Goal: Task Accomplishment & Management: Complete application form

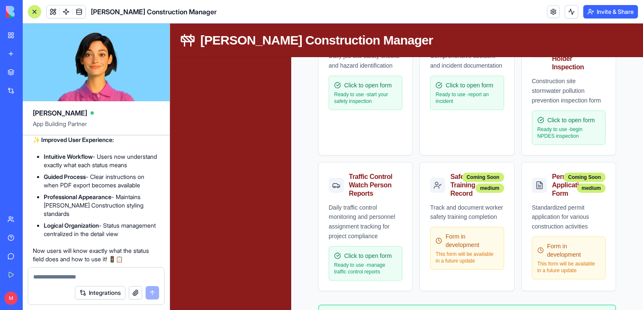
scroll to position [568, 0]
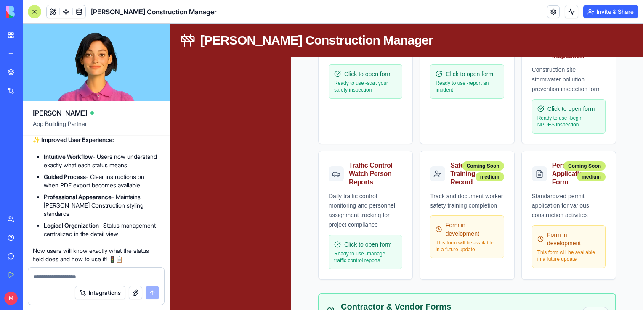
click at [136, 291] on button "button" at bounding box center [135, 292] width 13 height 13
click at [68, 277] on textarea at bounding box center [96, 277] width 126 height 8
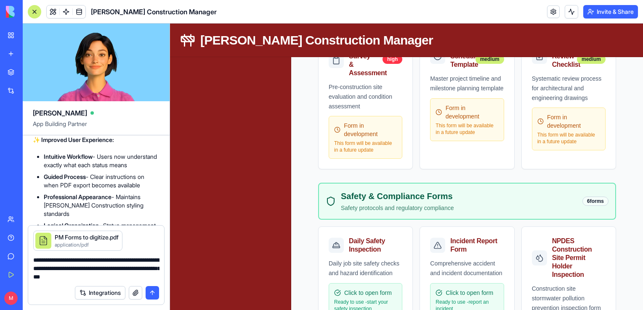
scroll to position [0, 0]
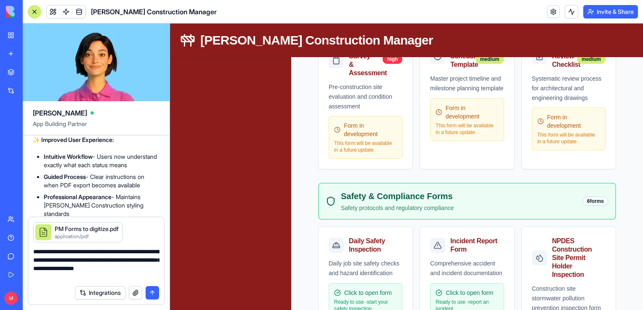
type textarea "**********"
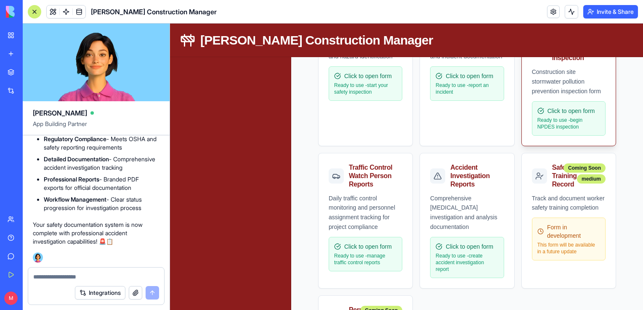
scroll to position [566, 0]
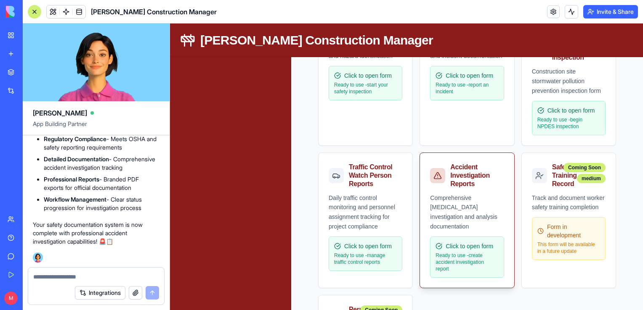
click at [463, 180] on div "Accident Investigation Reports" at bounding box center [475, 175] width 50 height 25
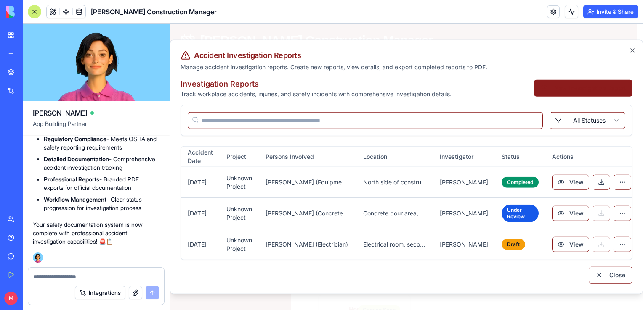
click at [589, 92] on button "New Investigation Report" at bounding box center [583, 88] width 98 height 17
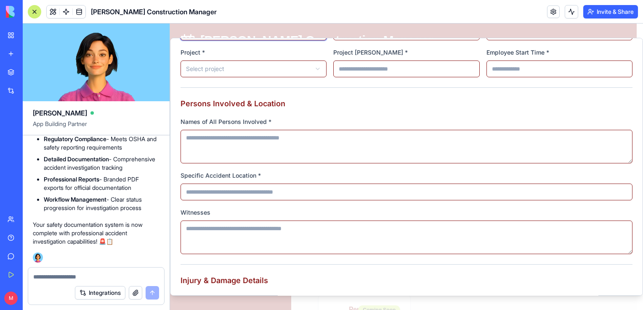
scroll to position [0, 0]
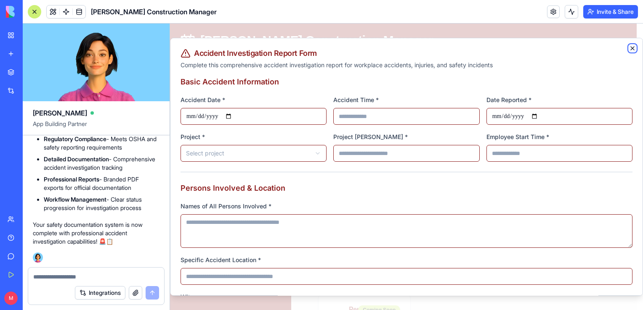
click at [630, 48] on icon "button" at bounding box center [631, 48] width 3 height 3
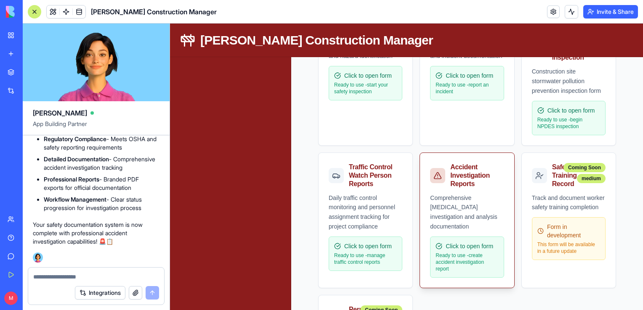
click at [447, 212] on div "Comprehensive [MEDICAL_DATA] investigation and analysis documentation" at bounding box center [467, 212] width 74 height 38
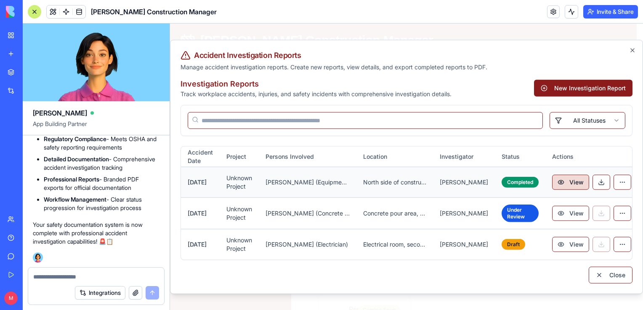
click at [561, 185] on button "View" at bounding box center [570, 182] width 37 height 15
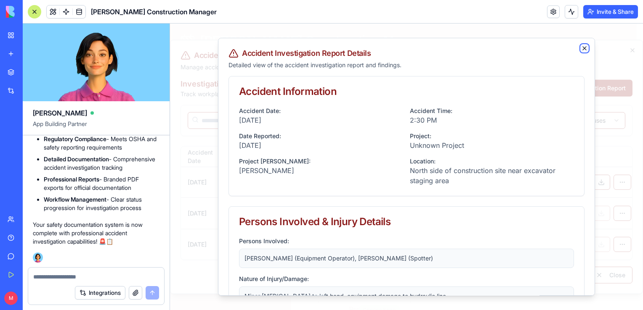
click at [581, 46] on icon "button" at bounding box center [584, 48] width 7 height 7
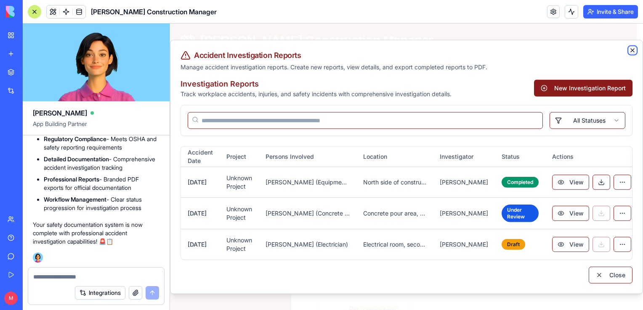
click at [631, 49] on icon "button" at bounding box center [632, 50] width 7 height 7
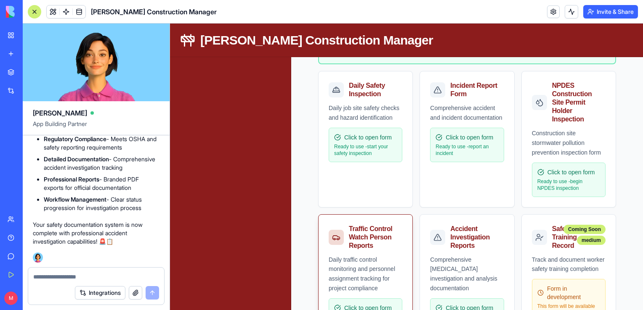
scroll to position [515, 0]
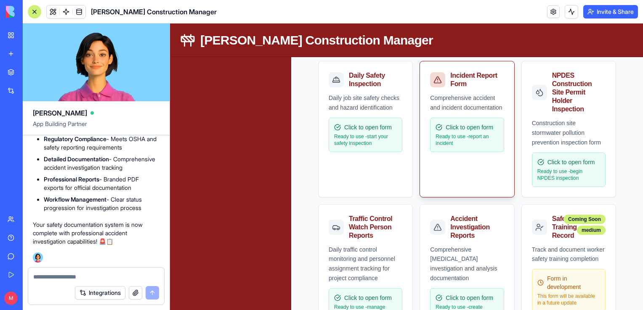
click at [459, 162] on div "Comprehensive accident and incident documentation Click to open form Ready to u…" at bounding box center [467, 127] width 94 height 69
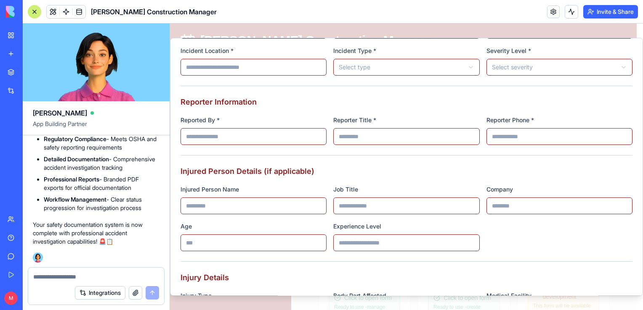
scroll to position [0, 0]
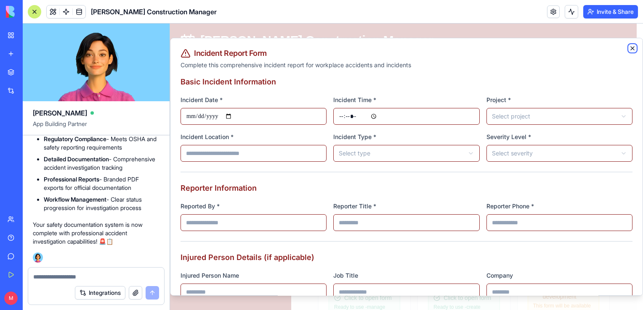
click at [629, 46] on icon "button" at bounding box center [632, 48] width 7 height 7
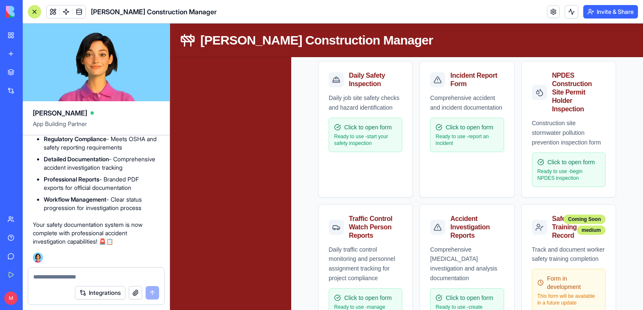
drag, startPoint x: 128, startPoint y: 270, endPoint x: 125, endPoint y: 276, distance: 6.8
click at [125, 276] on div at bounding box center [96, 274] width 136 height 13
click at [125, 276] on textarea at bounding box center [96, 277] width 126 height 8
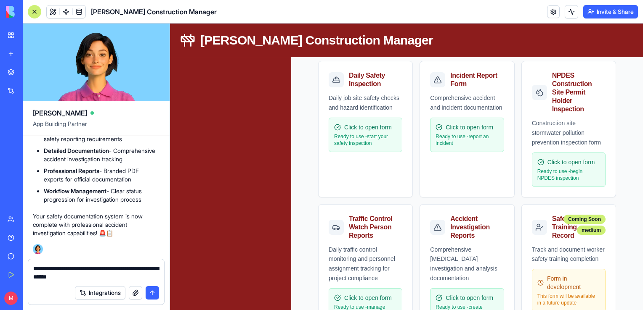
type textarea "**********"
click at [155, 295] on button "submit" at bounding box center [151, 292] width 13 height 13
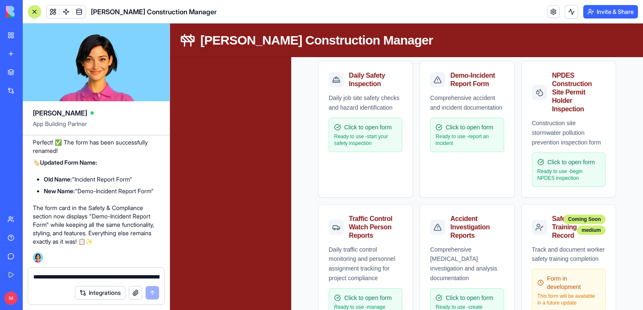
scroll to position [10816, 0]
click at [35, 10] on div at bounding box center [34, 11] width 13 height 13
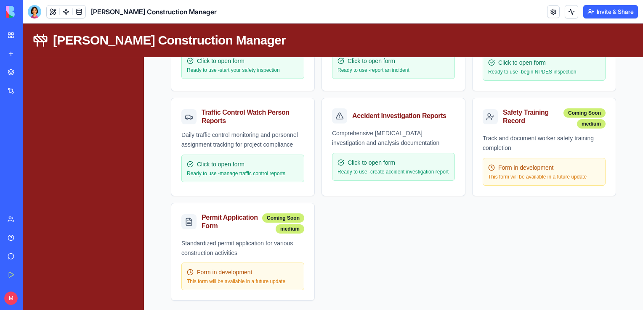
scroll to position [0, 0]
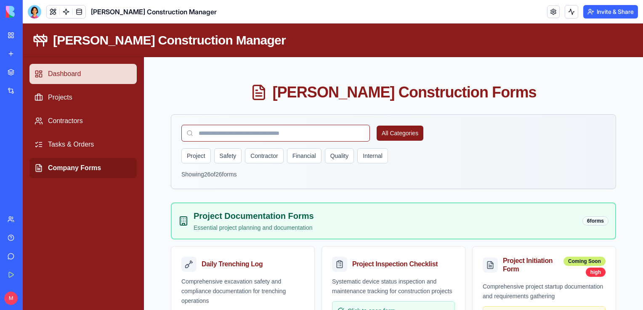
click at [66, 74] on link "Dashboard" at bounding box center [82, 74] width 107 height 20
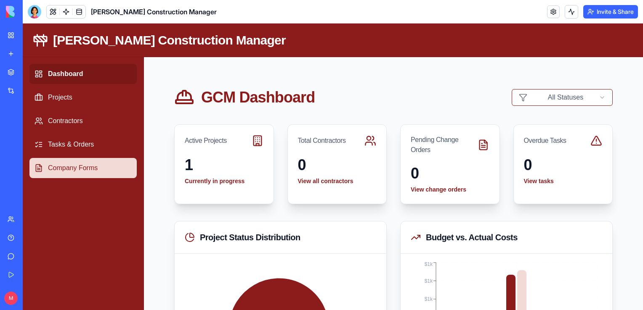
click at [68, 167] on link "Company Forms" at bounding box center [82, 168] width 107 height 20
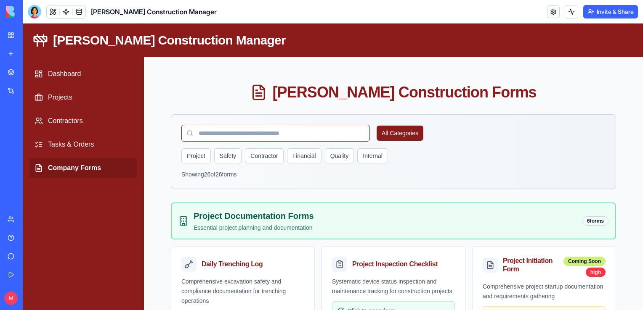
click at [32, 9] on div at bounding box center [34, 11] width 13 height 13
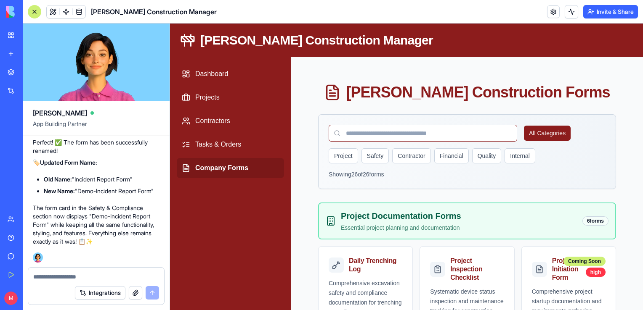
click at [60, 279] on textarea at bounding box center [96, 277] width 126 height 8
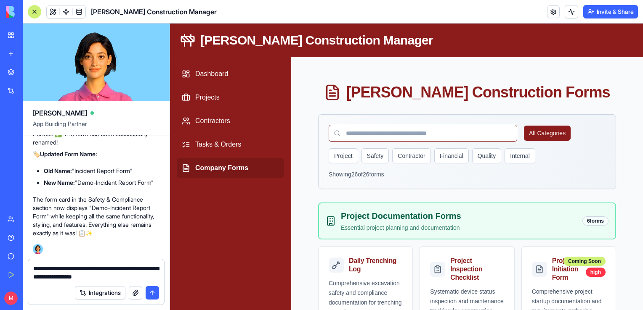
type textarea "**********"
click at [153, 292] on button "submit" at bounding box center [151, 292] width 13 height 13
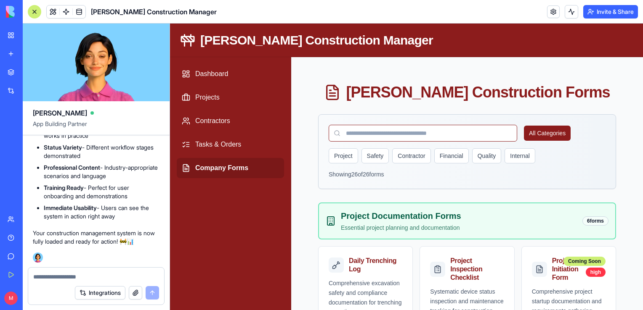
scroll to position [11694, 0]
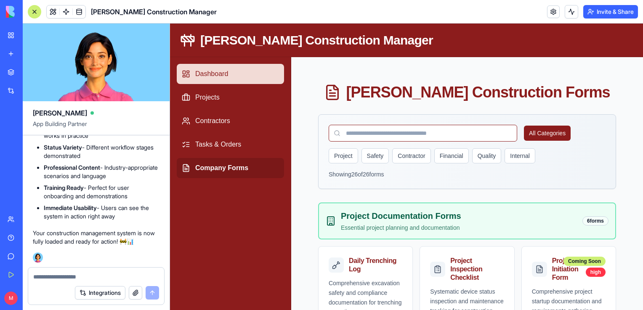
click at [207, 74] on link "Dashboard" at bounding box center [230, 74] width 107 height 20
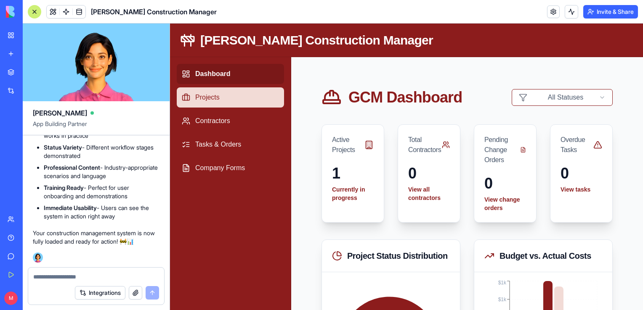
click at [209, 98] on link "Projects" at bounding box center [230, 97] width 107 height 20
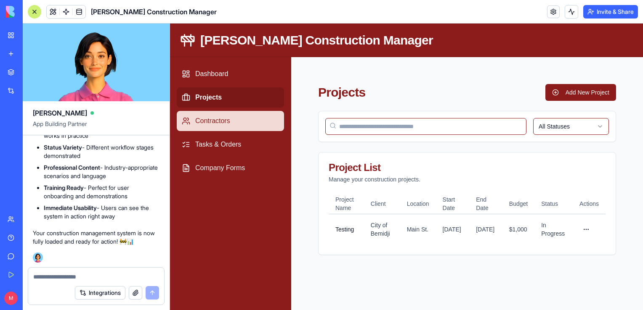
click at [216, 119] on link "Contractors" at bounding box center [230, 121] width 107 height 20
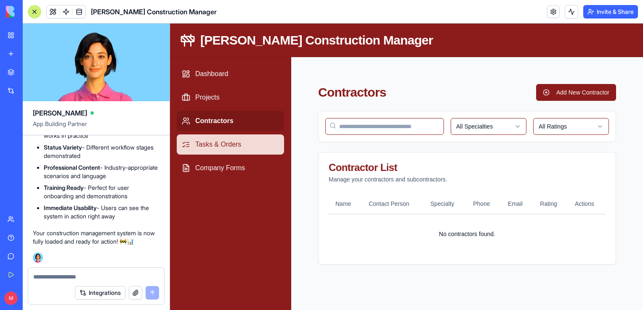
click at [215, 142] on link "Tasks & Orders" at bounding box center [230, 145] width 107 height 20
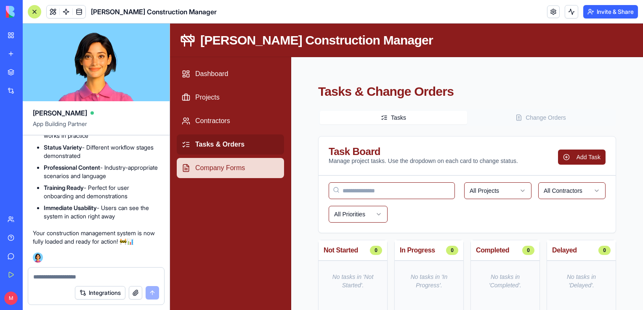
click at [215, 161] on link "Company Forms" at bounding box center [230, 168] width 107 height 20
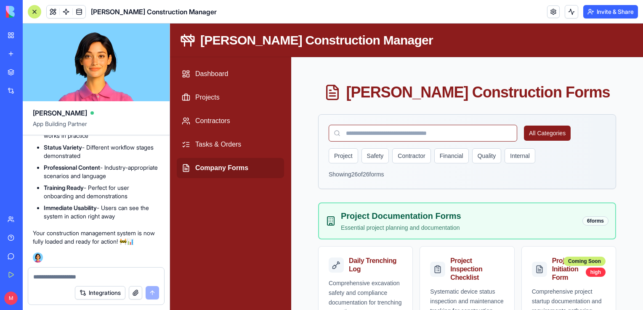
click at [87, 280] on textarea at bounding box center [96, 277] width 126 height 8
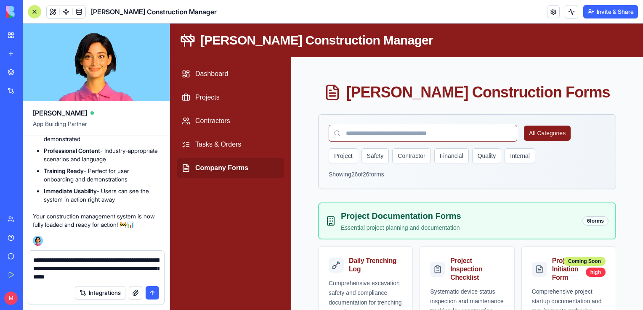
type textarea "**********"
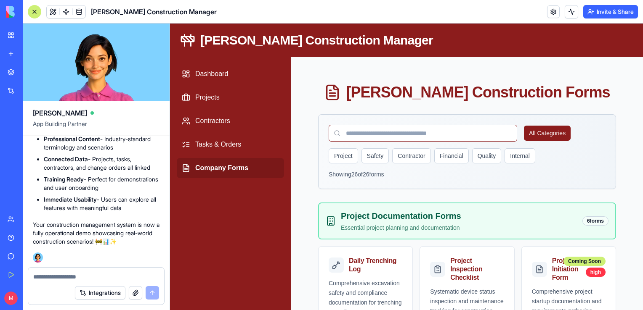
scroll to position [12646, 0]
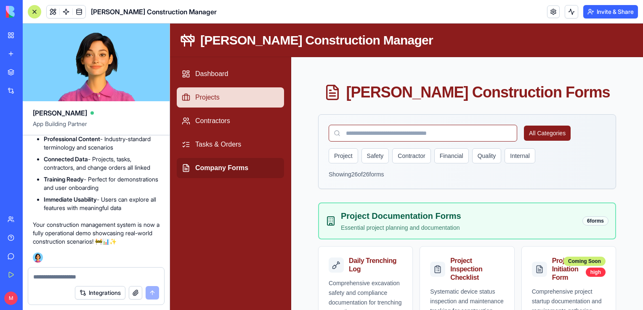
click at [206, 94] on link "Projects" at bounding box center [230, 97] width 107 height 20
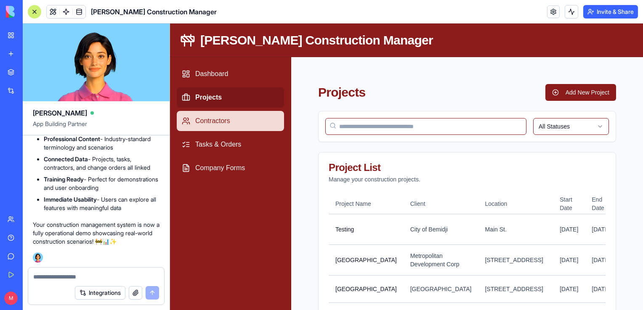
click at [222, 119] on link "Contractors" at bounding box center [230, 121] width 107 height 20
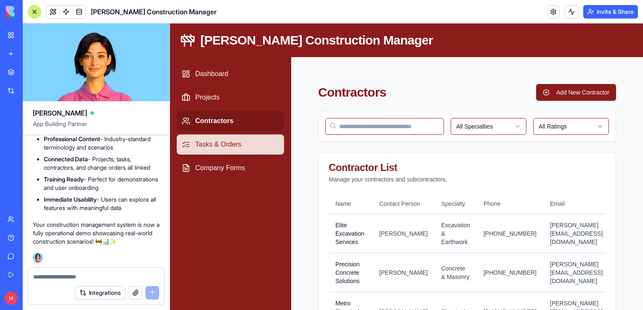
click at [214, 146] on link "Tasks & Orders" at bounding box center [230, 145] width 107 height 20
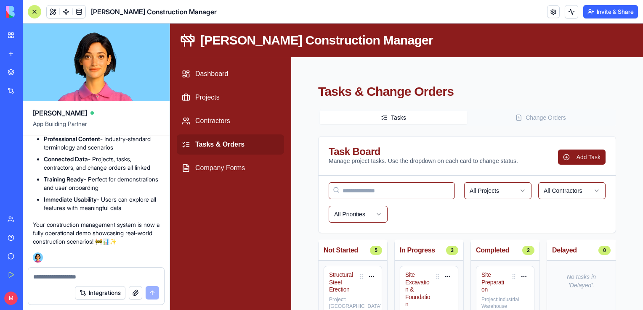
click at [32, 11] on div at bounding box center [34, 11] width 13 height 13
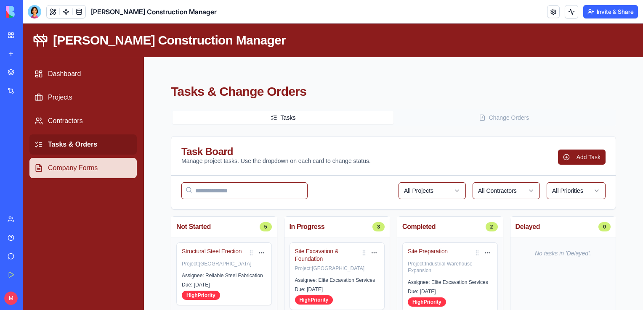
click at [78, 164] on link "Company Forms" at bounding box center [82, 168] width 107 height 20
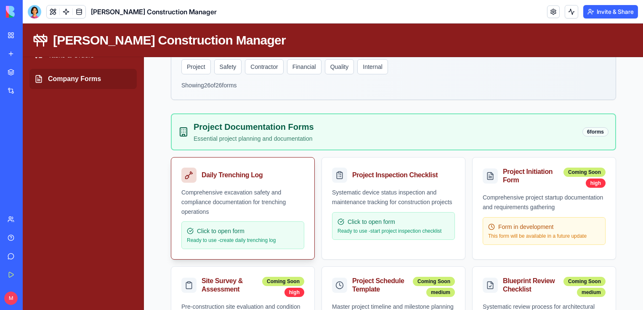
scroll to position [101, 0]
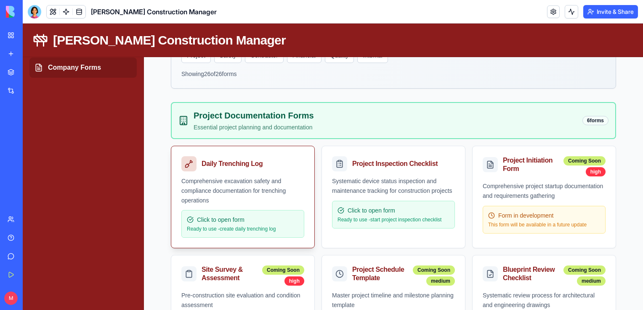
click at [233, 193] on div "Comprehensive excavation safety and compliance documentation for trenching oper…" at bounding box center [242, 191] width 123 height 29
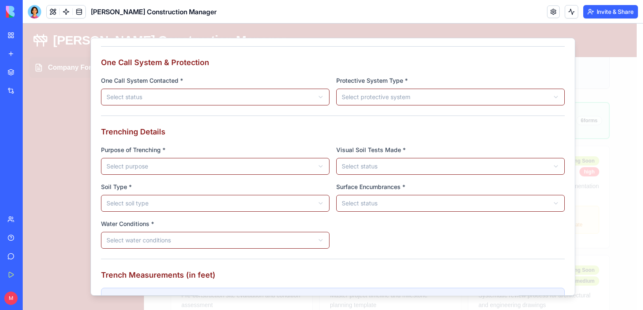
scroll to position [0, 0]
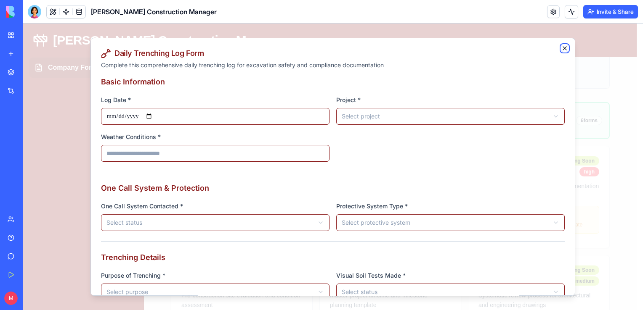
click at [563, 48] on icon "button" at bounding box center [564, 48] width 3 height 3
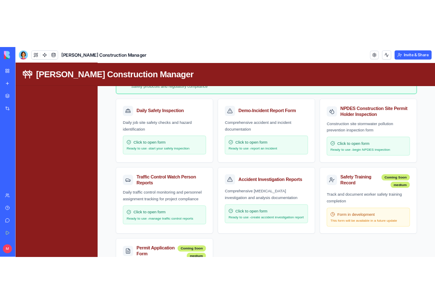
scroll to position [439, 0]
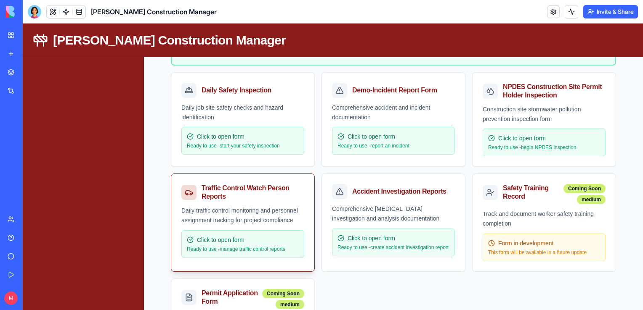
click at [250, 197] on div "Traffic Control Watch Person Reports" at bounding box center [250, 192] width 99 height 17
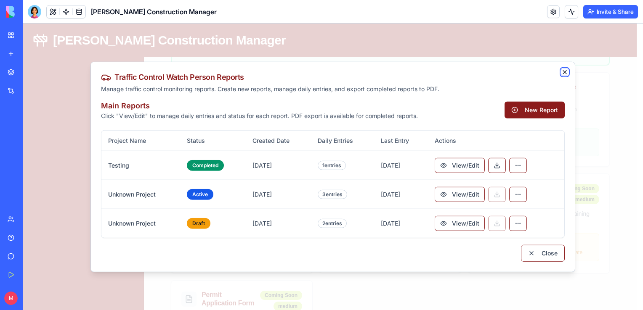
click at [563, 73] on icon "button" at bounding box center [564, 72] width 7 height 7
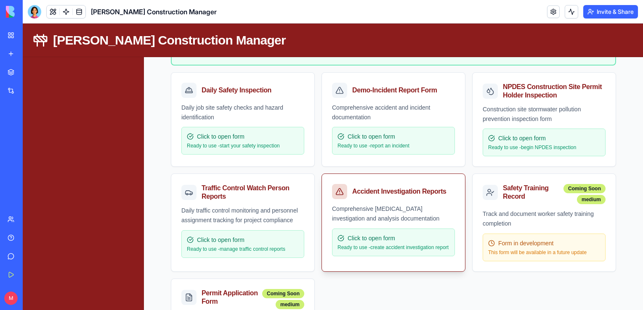
click at [370, 220] on div "Comprehensive [MEDICAL_DATA] investigation and analysis documentation" at bounding box center [393, 213] width 123 height 19
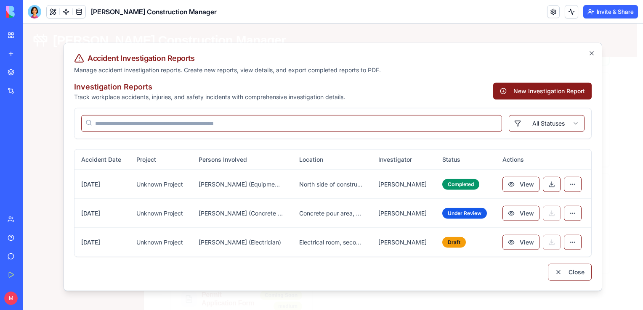
click at [596, 52] on div "Accident Investigation Reports Manage accident investigation reports. Create ne…" at bounding box center [332, 167] width 538 height 249
click at [591, 55] on icon "button" at bounding box center [591, 53] width 7 height 7
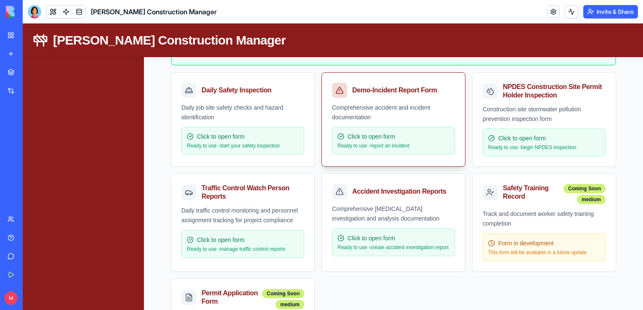
click at [405, 114] on div "Comprehensive accident and incident documentation" at bounding box center [393, 112] width 123 height 19
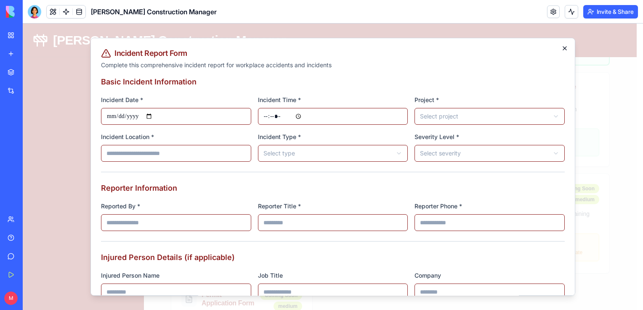
drag, startPoint x: 559, startPoint y: 43, endPoint x: 559, endPoint y: 50, distance: 6.7
click at [559, 50] on div "**********" at bounding box center [332, 167] width 484 height 258
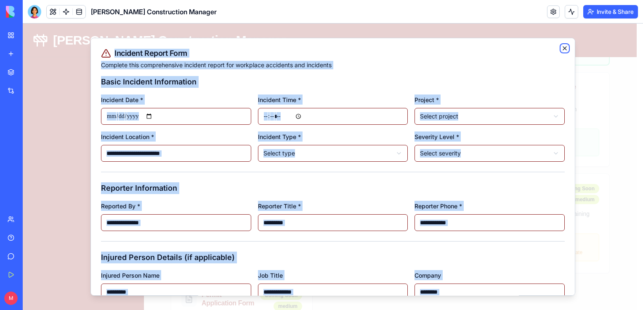
click at [563, 50] on icon "button" at bounding box center [564, 48] width 3 height 3
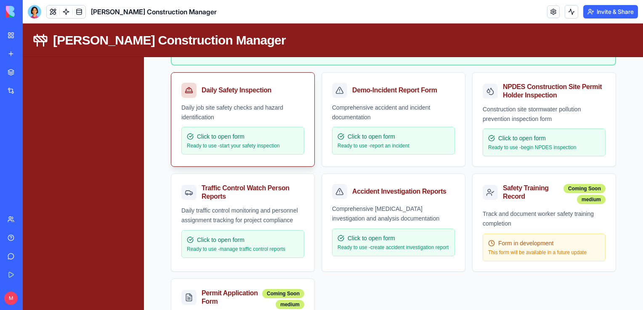
click at [245, 103] on div "Daily job site safety checks and hazard identification" at bounding box center [242, 112] width 123 height 19
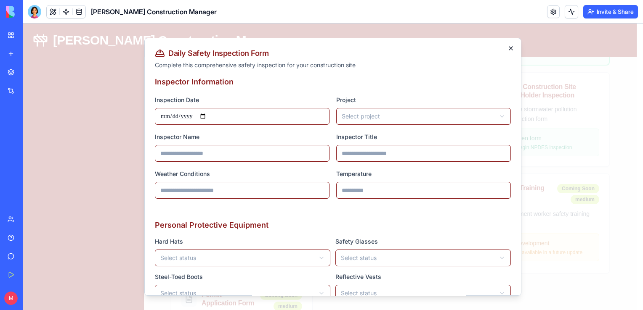
click at [507, 48] on icon "button" at bounding box center [510, 48] width 7 height 7
